Goal: Transaction & Acquisition: Book appointment/travel/reservation

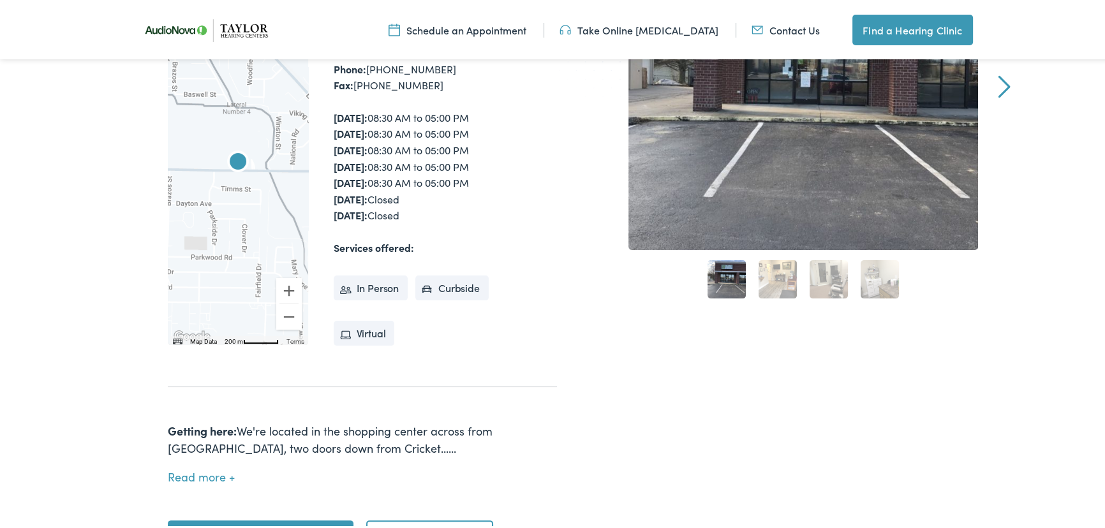
scroll to position [406, 0]
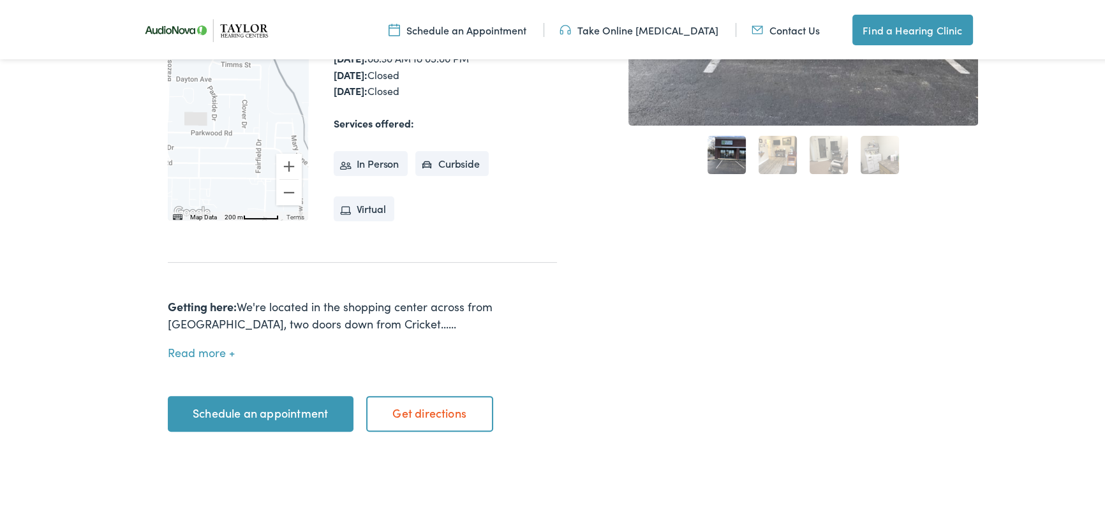
click at [265, 410] on link "Schedule an appointment" at bounding box center [261, 412] width 186 height 36
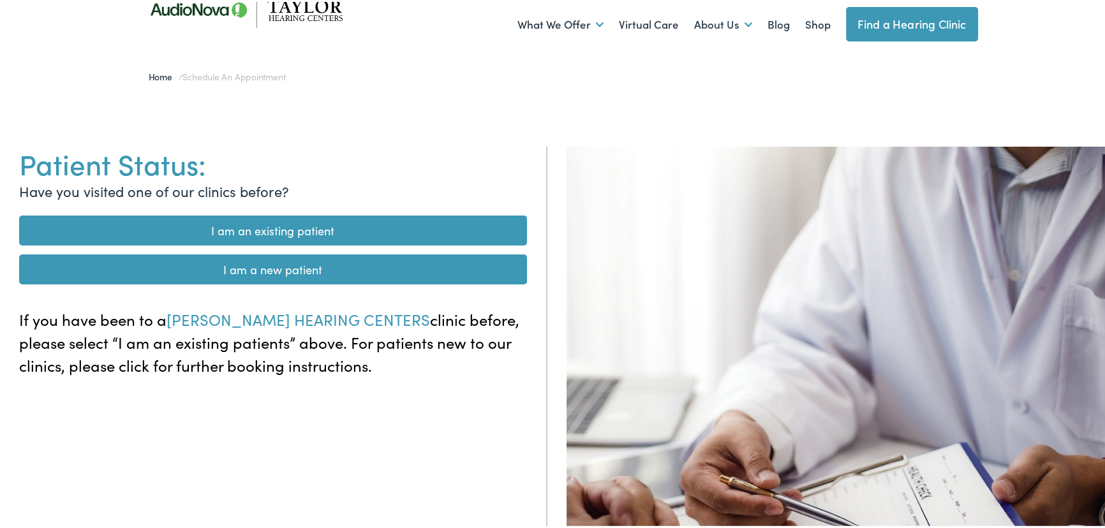
scroll to position [135, 0]
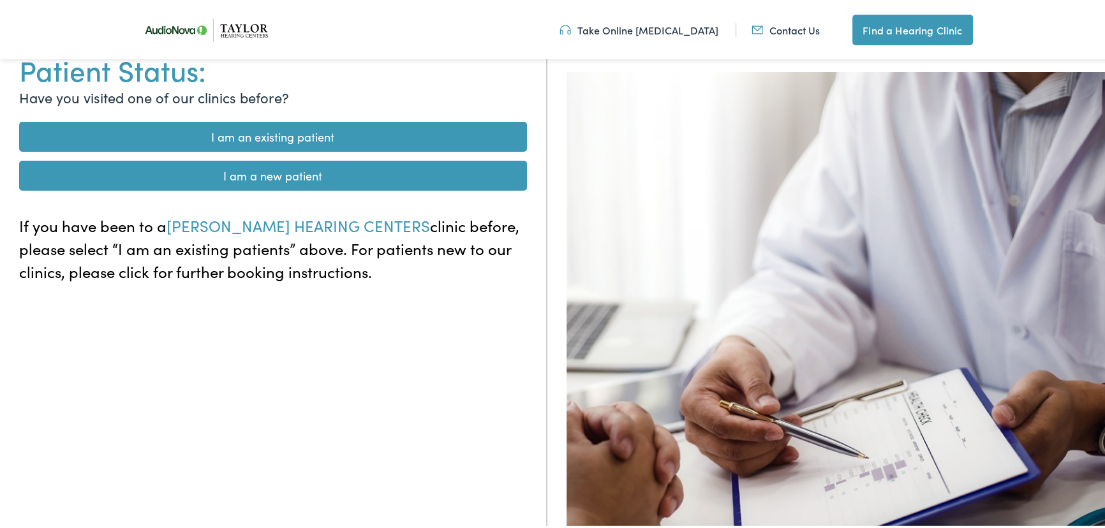
click at [352, 136] on link "I am an existing patient" at bounding box center [273, 135] width 508 height 30
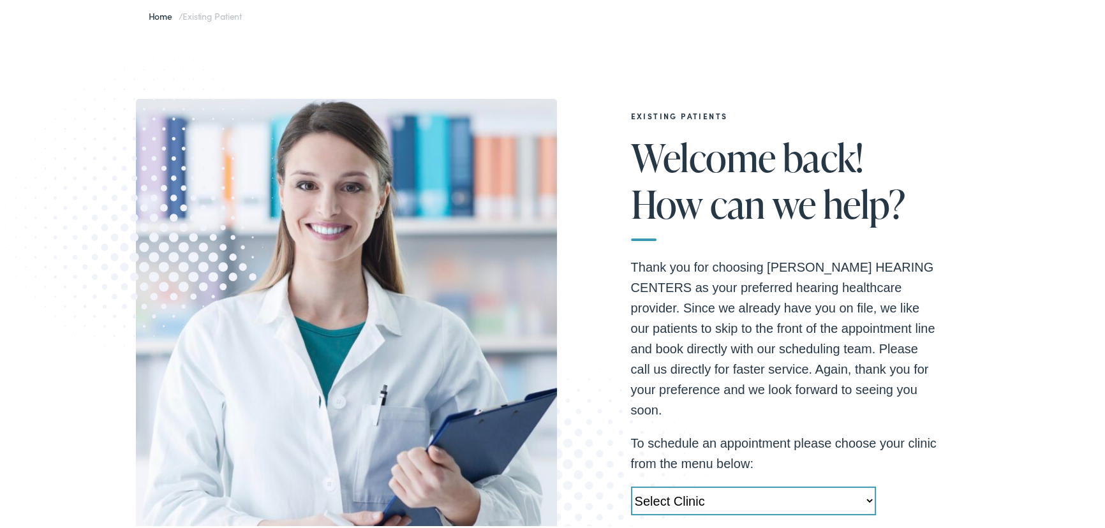
scroll to position [270, 0]
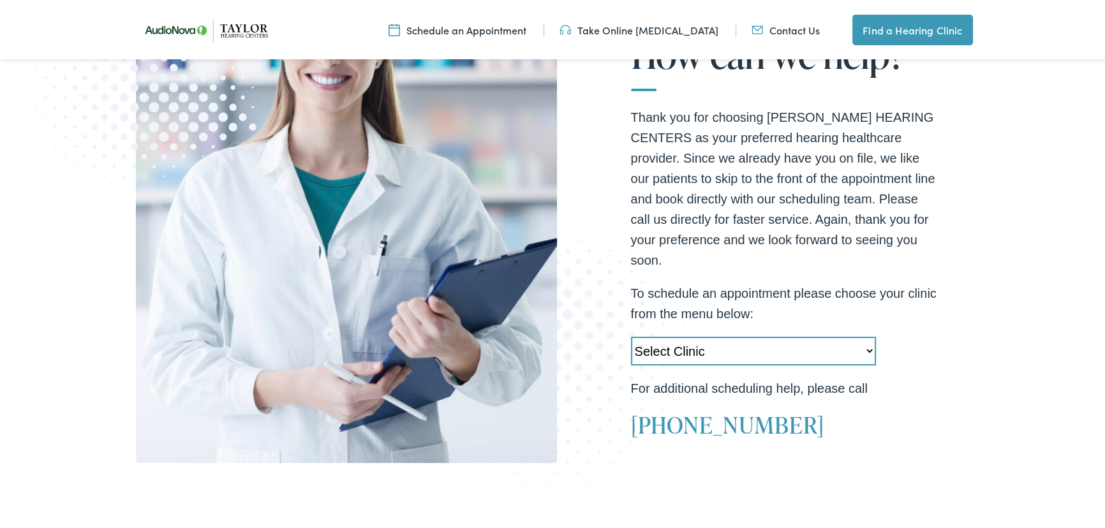
click at [867, 348] on select "Select Clinic Little Rock-AR-AudioNova 10310 West Markham Heber Springs-AR-Audi…" at bounding box center [753, 349] width 245 height 29
select select "https://taylorhearing.alpacaaudiology.com/locations/jonesboro-ar/"
click at [631, 335] on select "Select Clinic Little Rock-AR-AudioNova 10310 West Markham Heber Springs-AR-Audi…" at bounding box center [753, 349] width 245 height 29
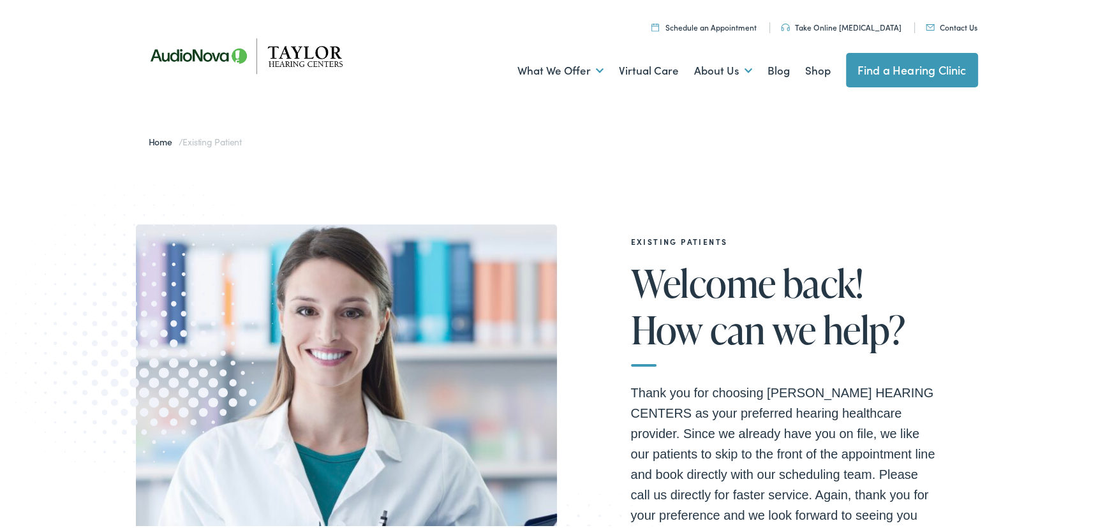
click at [733, 26] on link "Schedule an Appointment" at bounding box center [703, 25] width 105 height 11
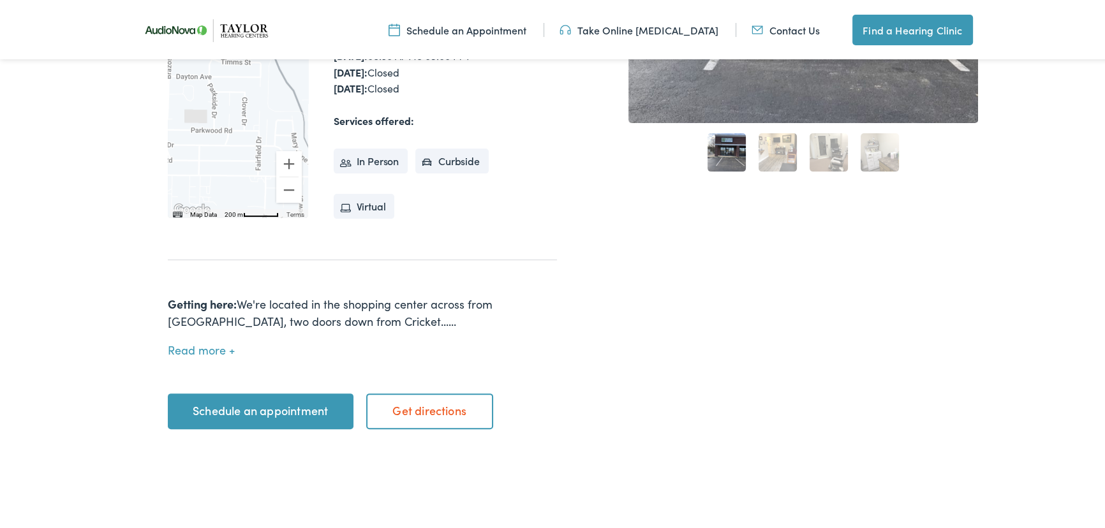
scroll to position [541, 0]
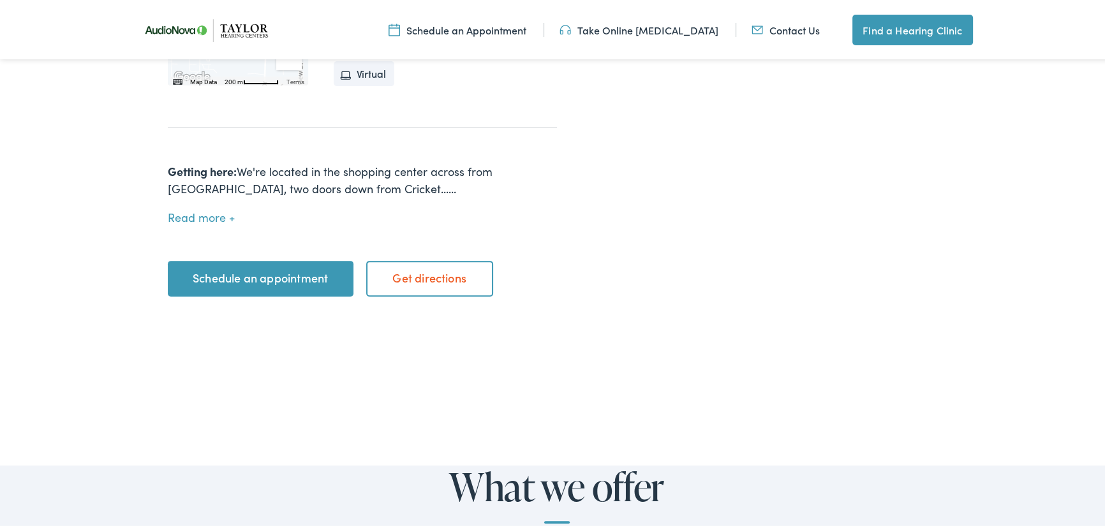
click at [288, 279] on link "Schedule an appointment" at bounding box center [261, 277] width 186 height 36
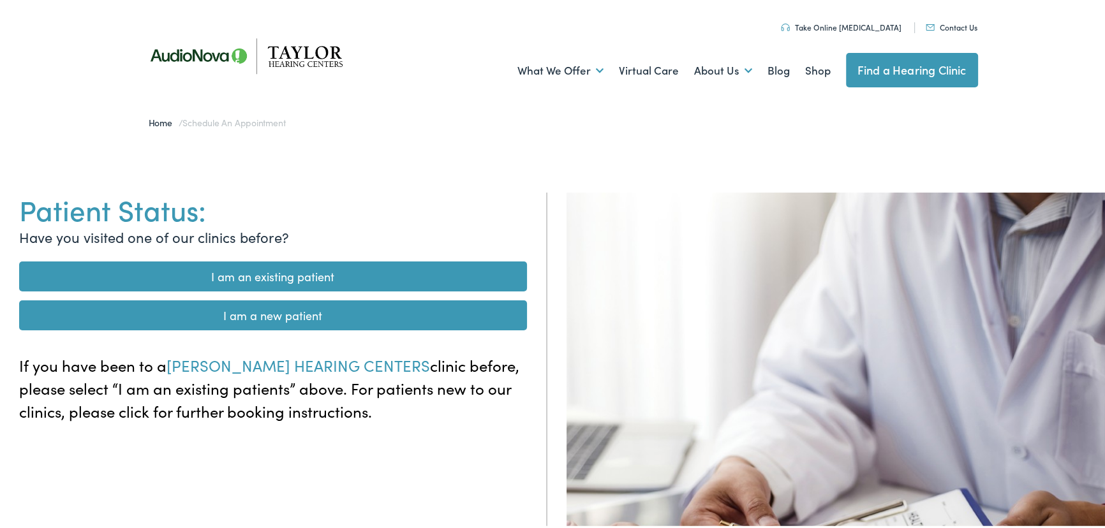
click at [437, 276] on link "I am an existing patient" at bounding box center [273, 275] width 508 height 30
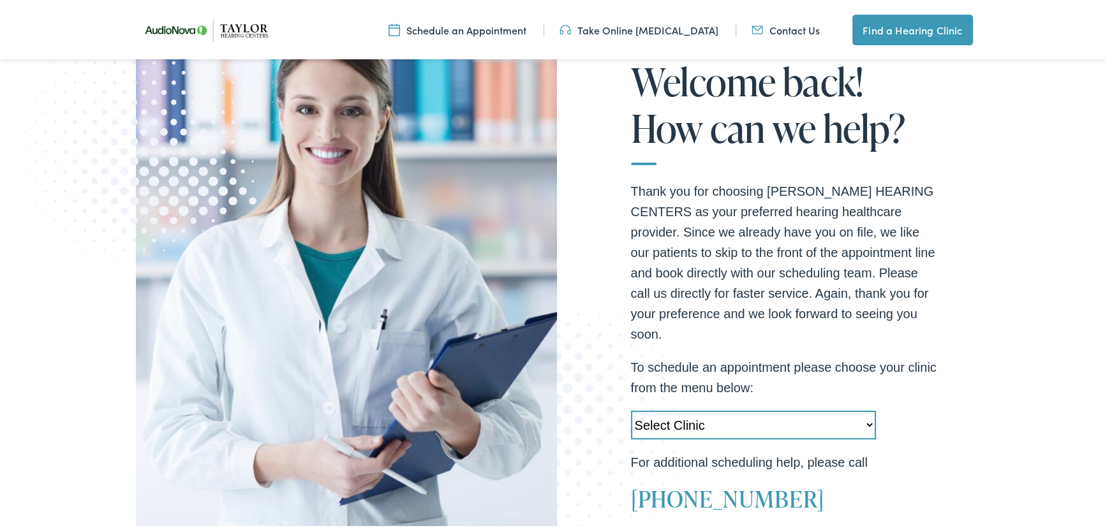
scroll to position [270, 0]
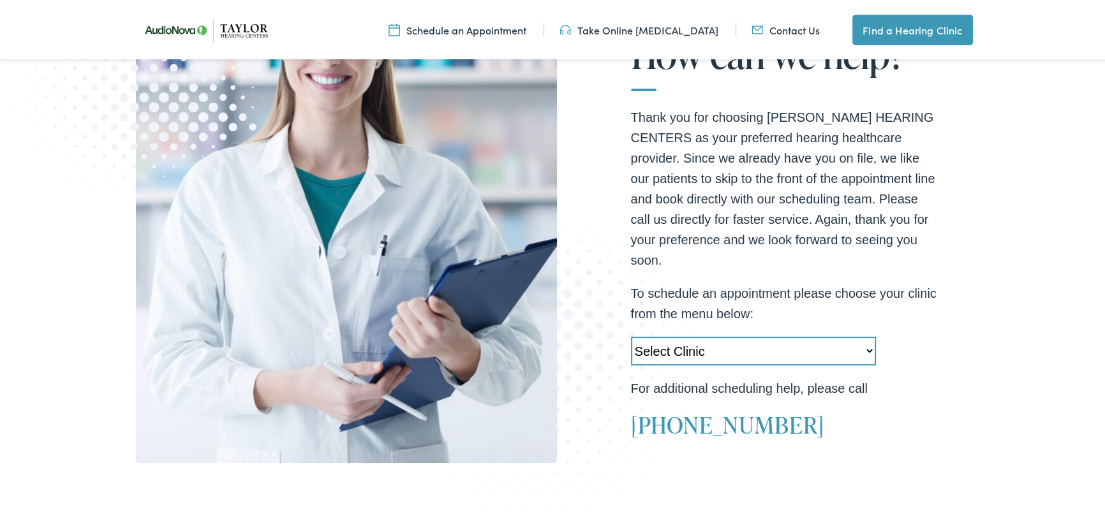
click at [867, 349] on select "Select Clinic Little Rock-AR-AudioNova 10310 West Markham Heber Springs-AR-Audi…" at bounding box center [753, 349] width 245 height 29
select select "https://taylorhearing.alpacaaudiology.com/locations/jonesboro-ar/"
click at [631, 335] on select "Select Clinic [GEOGRAPHIC_DATA]-[GEOGRAPHIC_DATA]-AudioNova [GEOGRAPHIC_DATA][P…" at bounding box center [753, 349] width 245 height 29
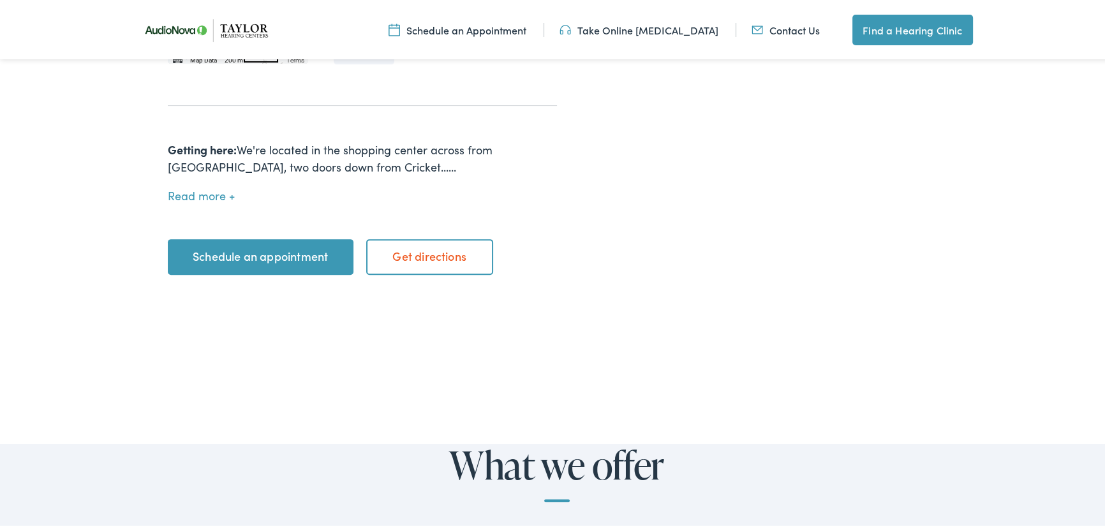
scroll to position [456, 0]
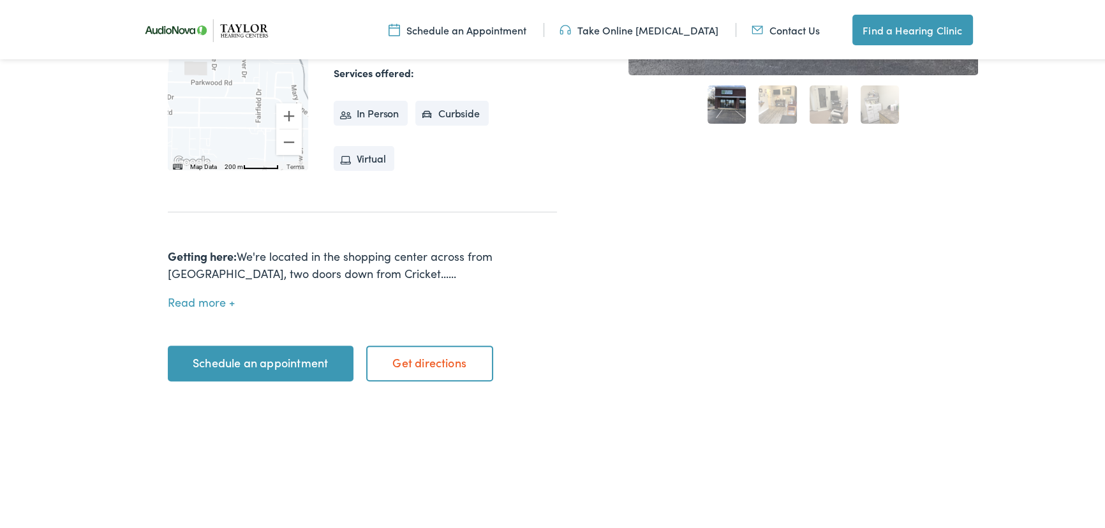
click at [309, 361] on link "Schedule an appointment" at bounding box center [261, 362] width 186 height 36
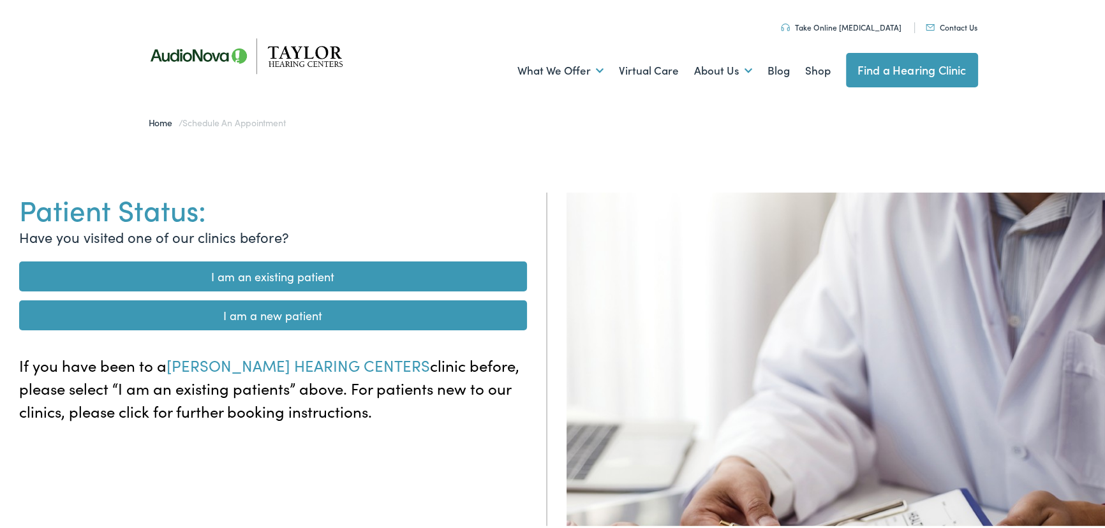
click at [336, 274] on link "I am an existing patient" at bounding box center [273, 275] width 508 height 30
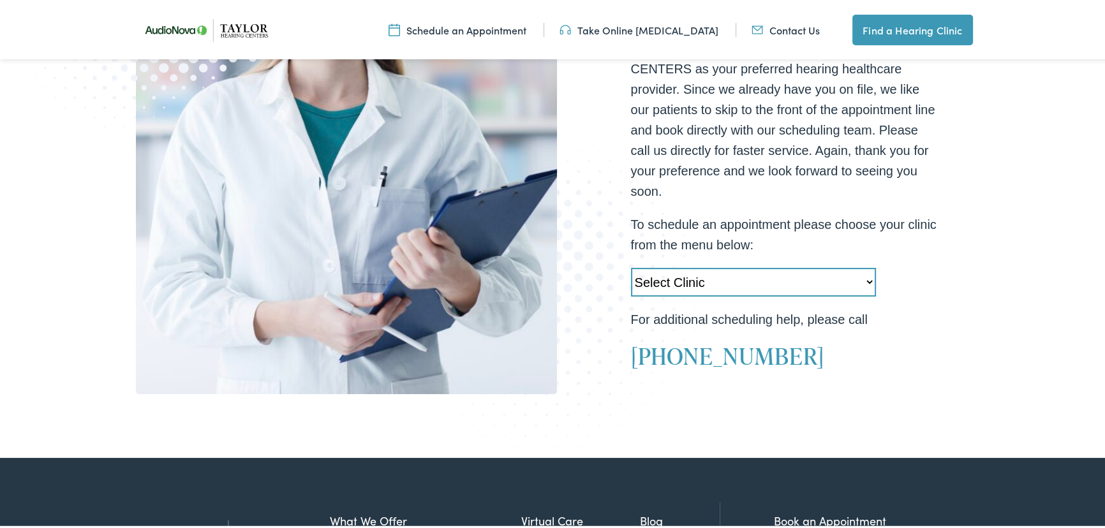
scroll to position [406, 0]
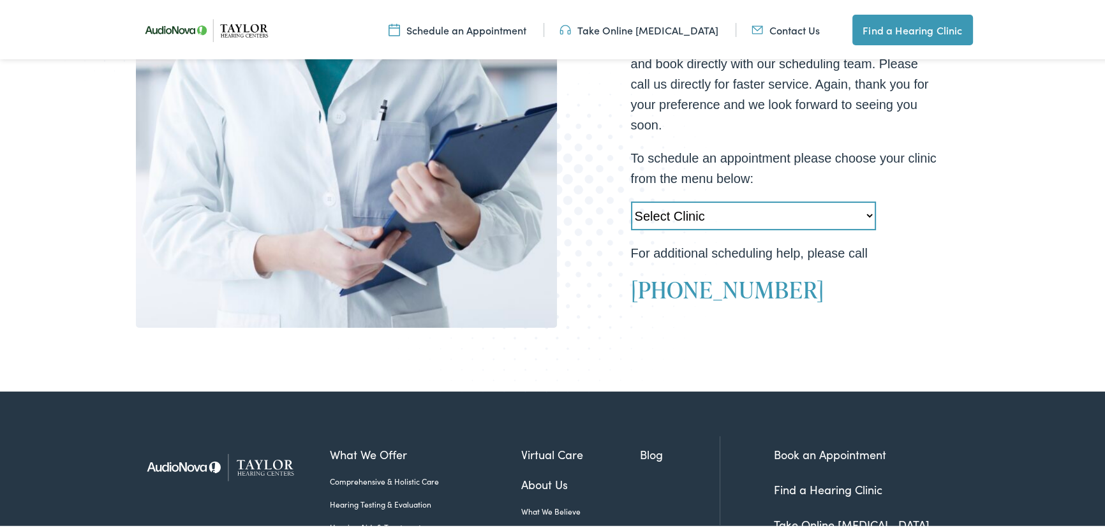
click at [866, 211] on select "Select Clinic Little Rock-AR-AudioNova 10310 West Markham Heber Springs-AR-Audi…" at bounding box center [753, 214] width 245 height 29
select select "https://taylorhearing.alpacaaudiology.com/locations/jonesboro-ar/"
click at [631, 200] on select "Select Clinic Little Rock-AR-AudioNova 10310 West Markham Heber Springs-AR-Audi…" at bounding box center [753, 214] width 245 height 29
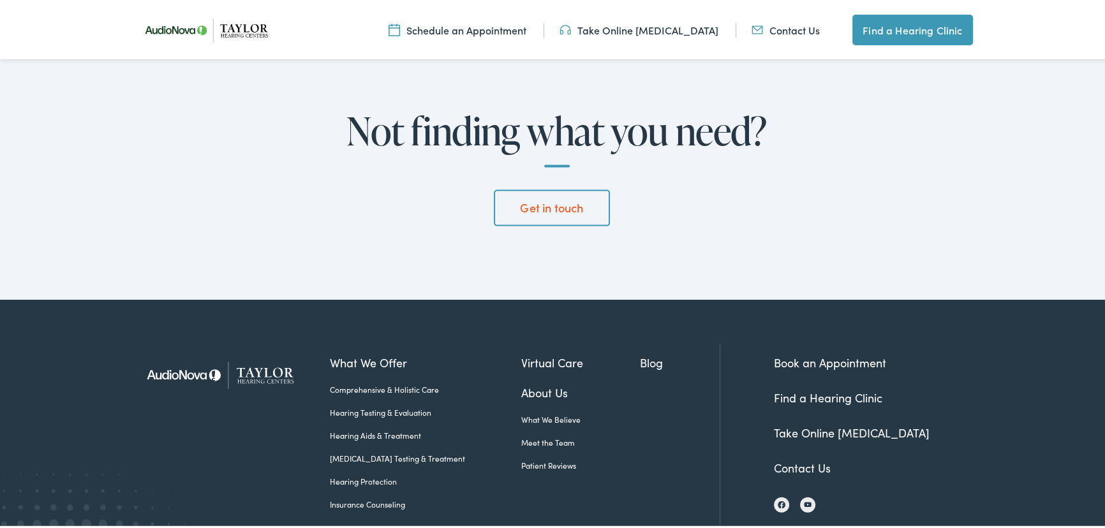
scroll to position [3431, 0]
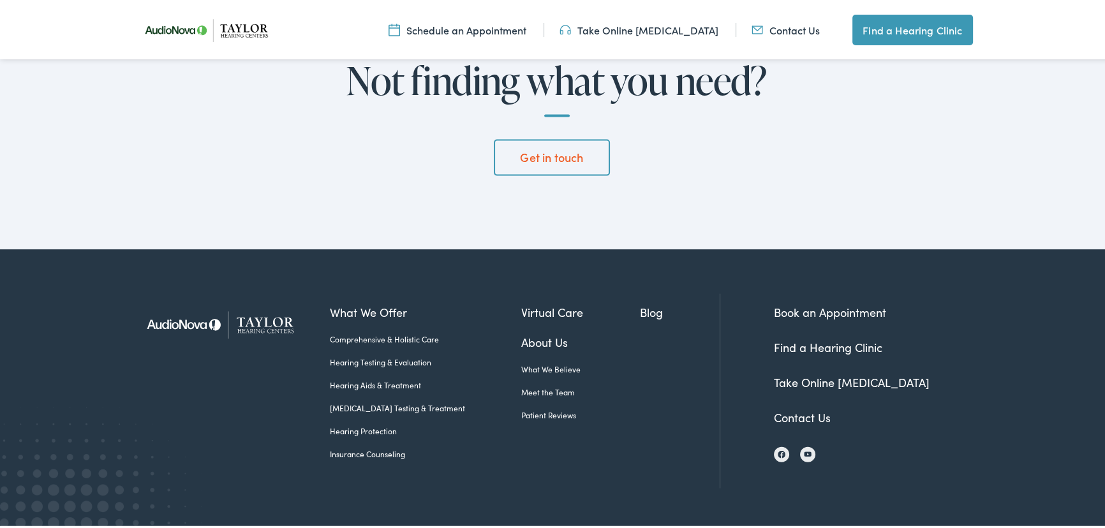
click at [860, 302] on link "Book an Appointment" at bounding box center [830, 310] width 112 height 16
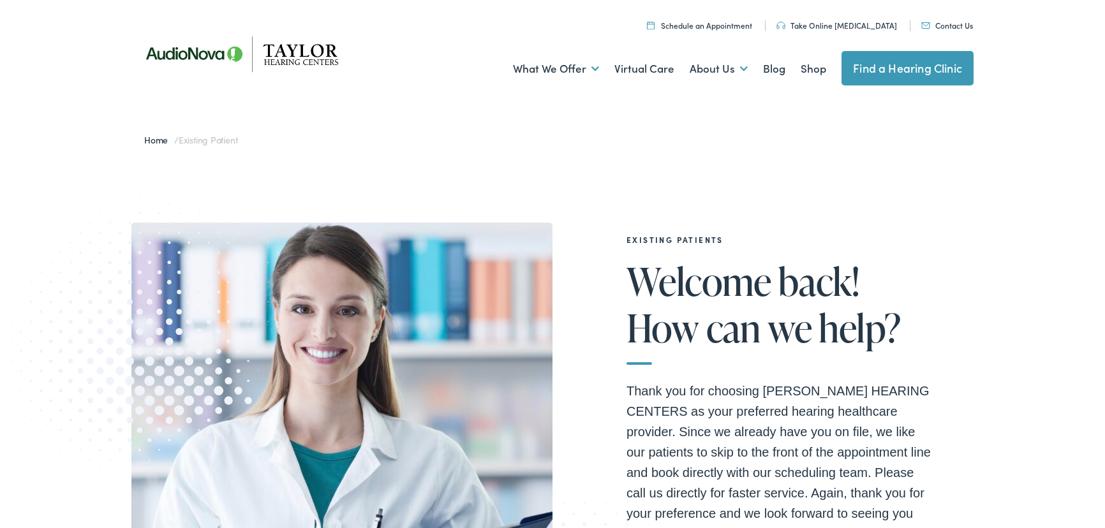
select select "[URL][DOMAIN_NAME]"
